Goal: Find specific page/section: Find specific page/section

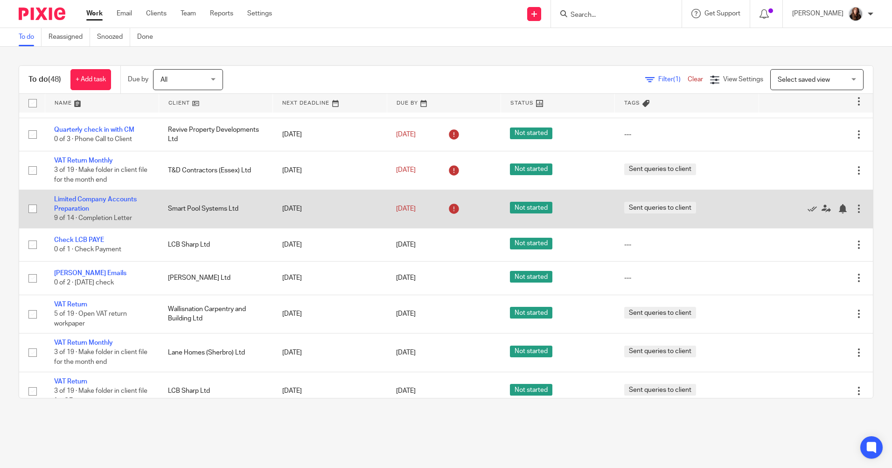
scroll to position [373, 0]
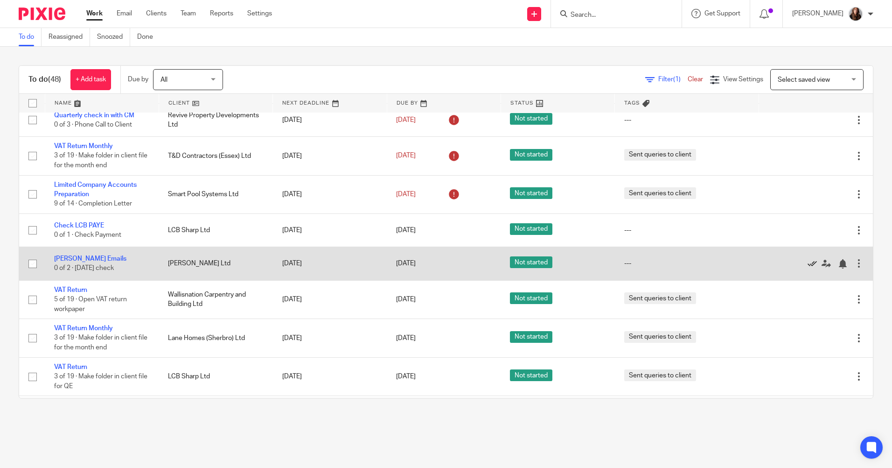
click at [808, 261] on icon at bounding box center [812, 263] width 9 height 9
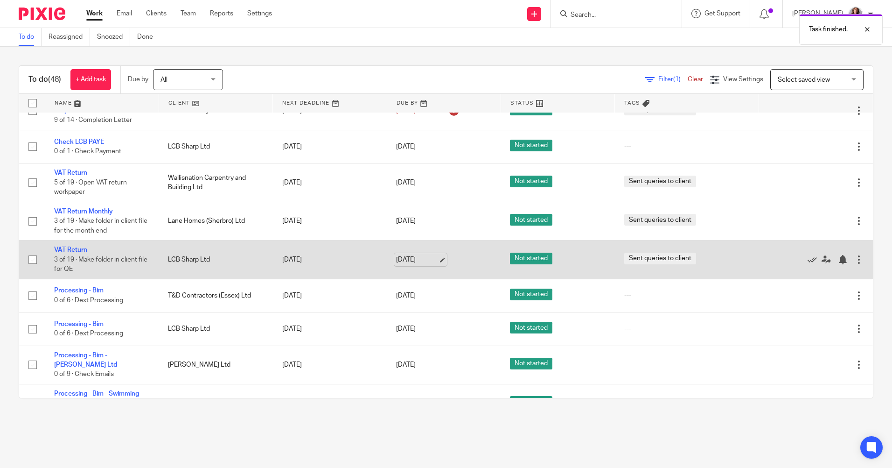
scroll to position [513, 0]
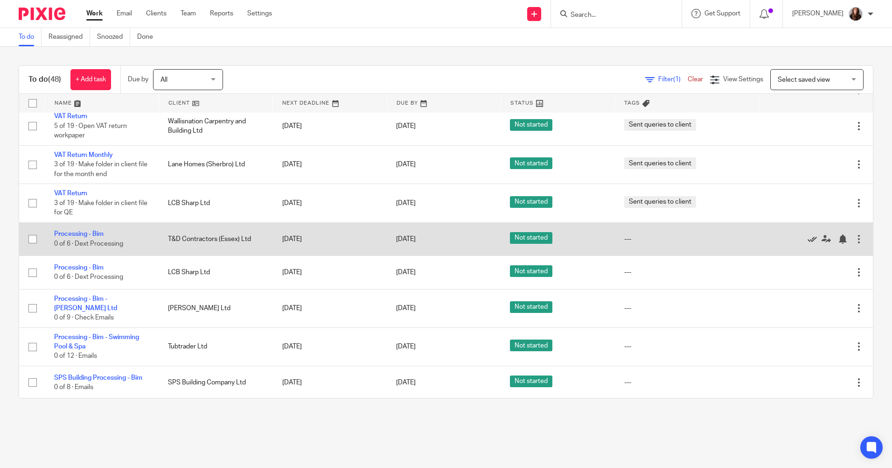
click at [808, 240] on icon at bounding box center [812, 238] width 9 height 9
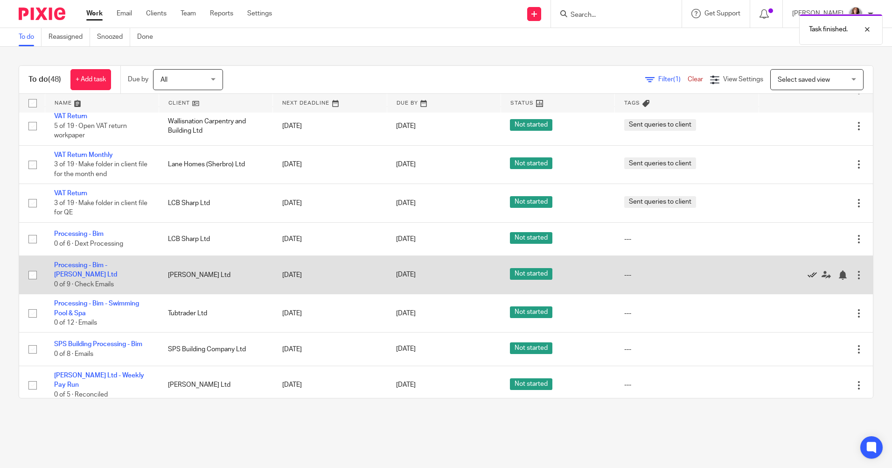
click at [808, 273] on icon at bounding box center [812, 274] width 9 height 9
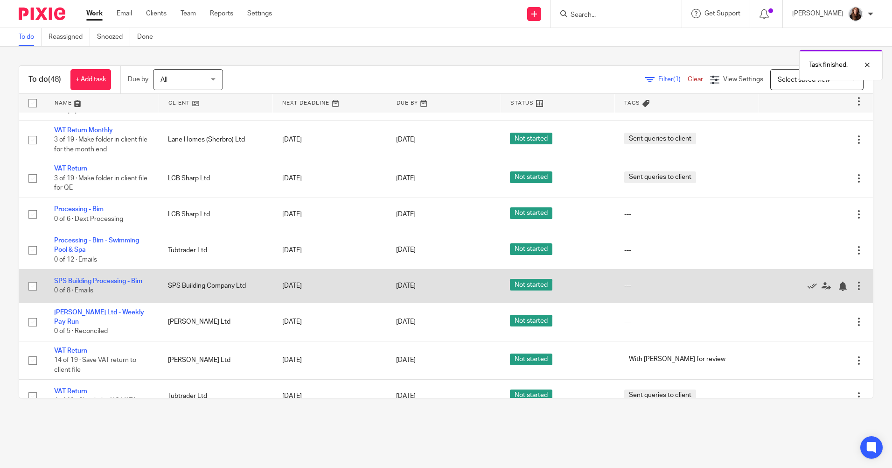
scroll to position [560, 0]
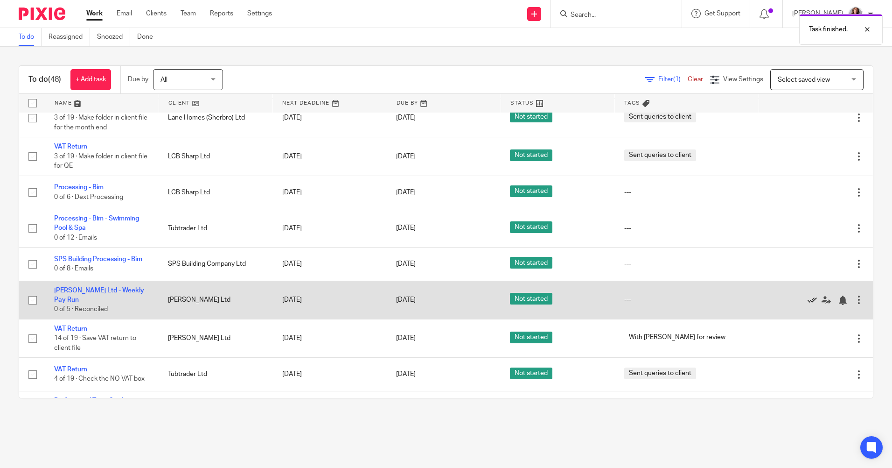
click at [808, 300] on icon at bounding box center [812, 299] width 9 height 9
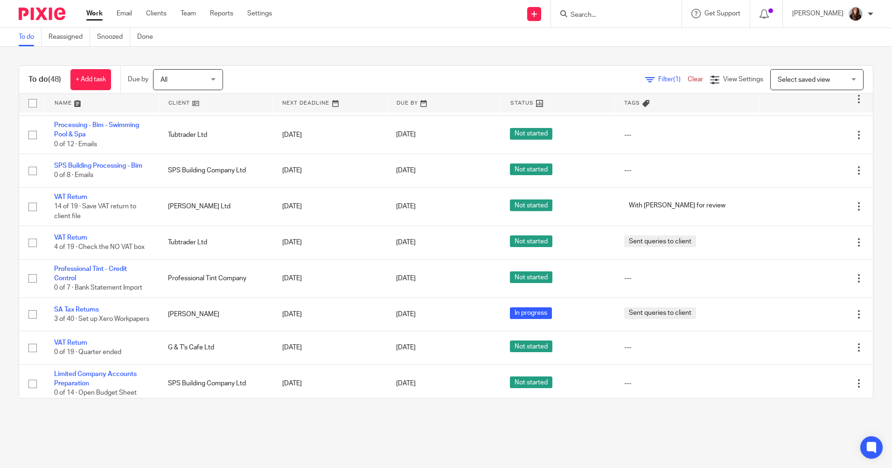
scroll to position [420, 0]
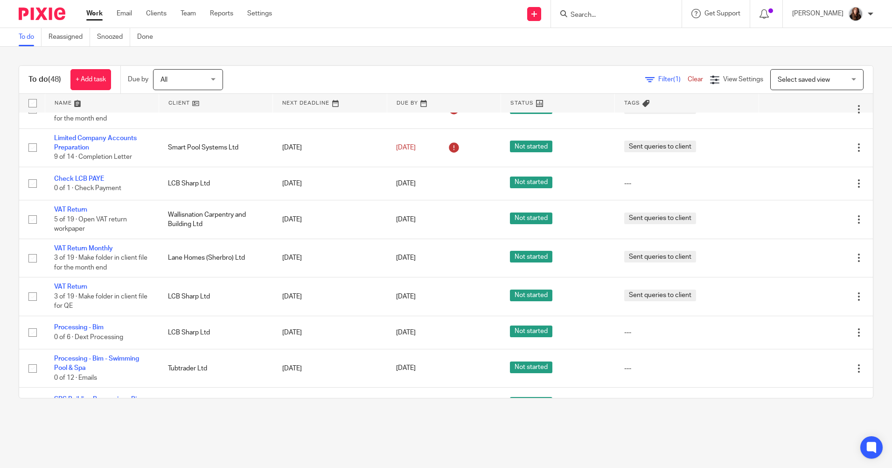
click at [605, 15] on input "Search" at bounding box center [612, 15] width 84 height 8
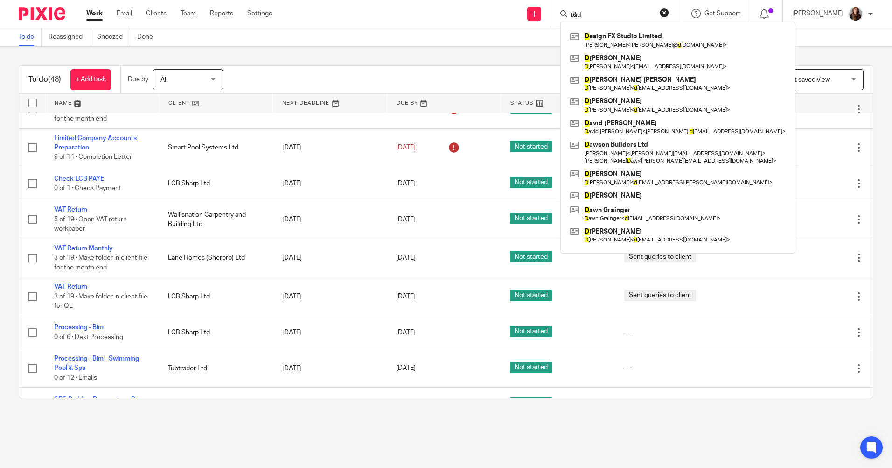
type input "t&d"
drag, startPoint x: 601, startPoint y: 8, endPoint x: 543, endPoint y: 24, distance: 60.8
click at [552, 21] on div "Send new email Create task Add client Request signature t&d D esign FX Studio L…" at bounding box center [589, 14] width 606 height 28
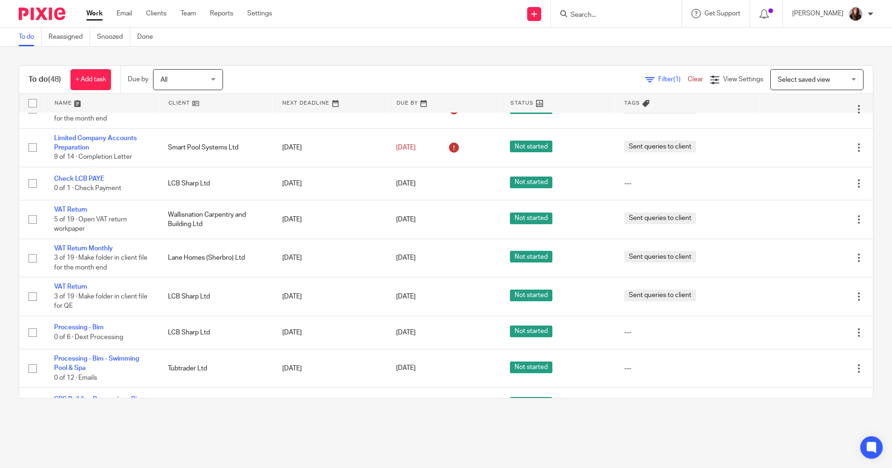
click at [586, 16] on input "Search" at bounding box center [612, 15] width 84 height 8
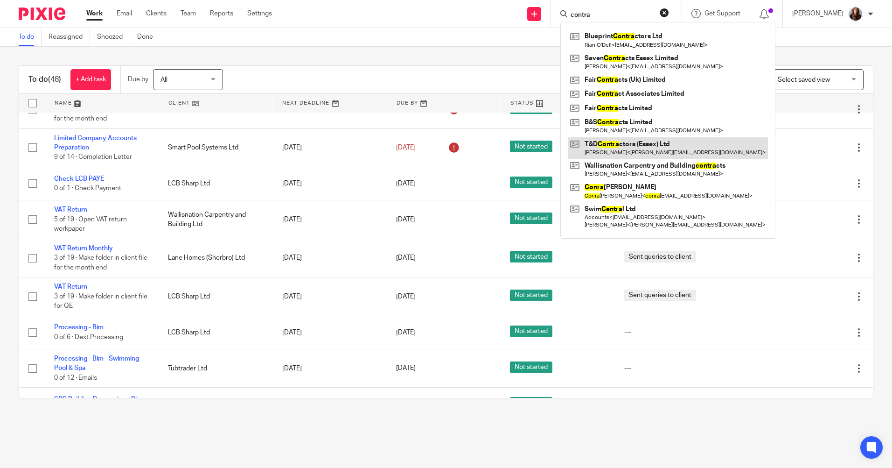
type input "contra"
click at [639, 147] on link at bounding box center [668, 147] width 200 height 21
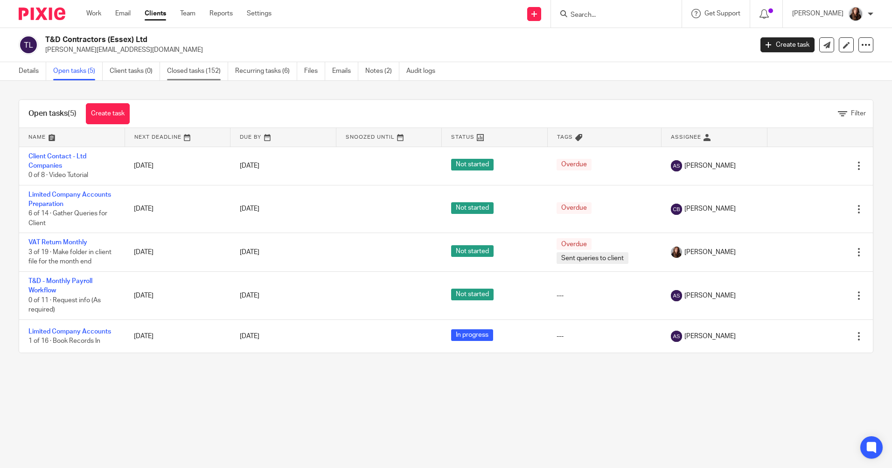
click at [180, 73] on link "Closed tasks (152)" at bounding box center [197, 71] width 61 height 18
click at [208, 74] on link "Closed tasks (152)" at bounding box center [197, 71] width 61 height 18
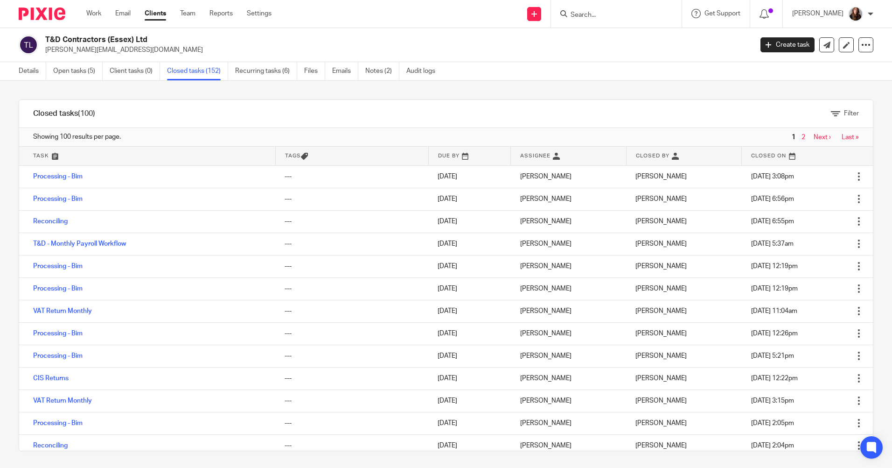
scroll to position [140, 0]
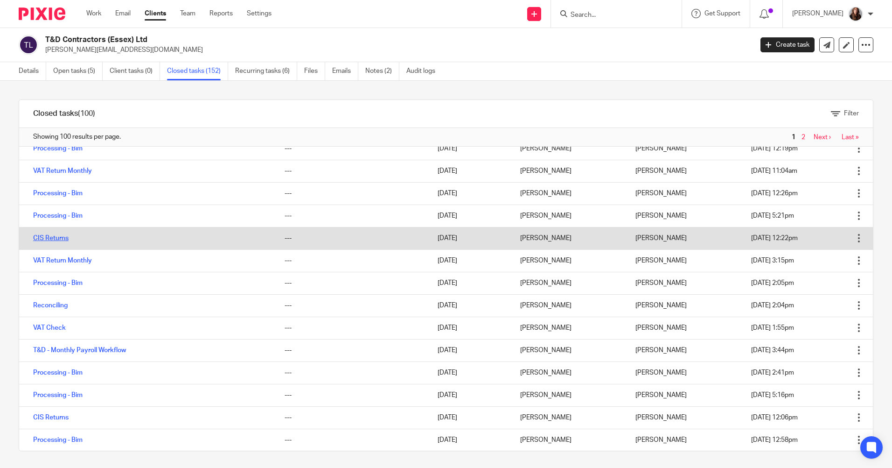
click at [56, 238] on link "CIS Returns" at bounding box center [50, 238] width 35 height 7
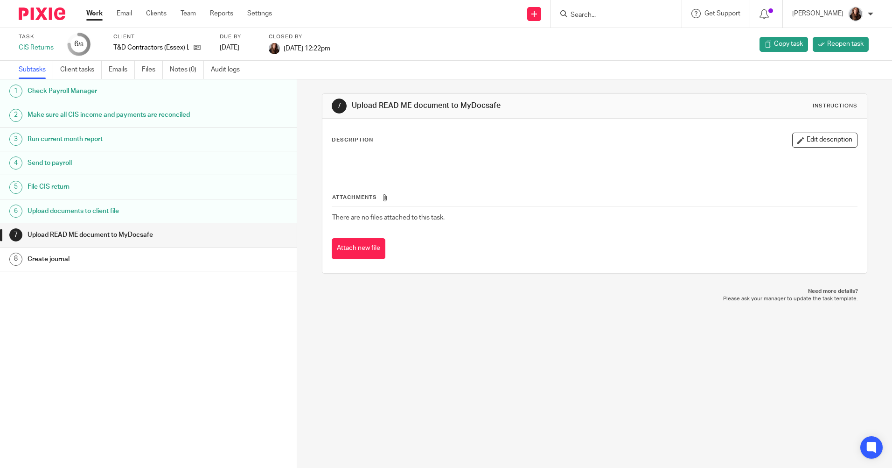
click at [91, 13] on link "Work" at bounding box center [94, 13] width 16 height 9
